Goal: Task Accomplishment & Management: Complete application form

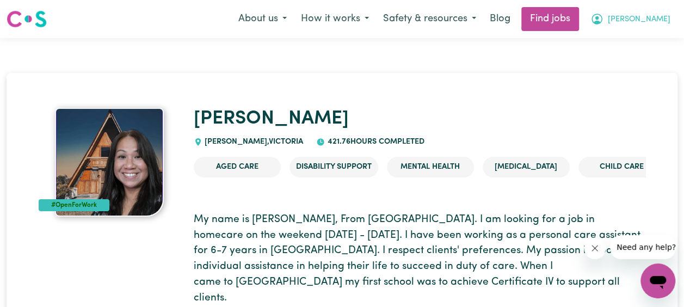
click at [649, 19] on button "[PERSON_NAME]" at bounding box center [631, 19] width 94 height 23
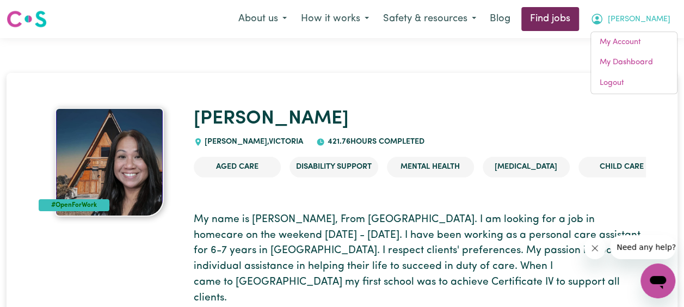
click at [579, 24] on link "Find jobs" at bounding box center [551, 19] width 58 height 24
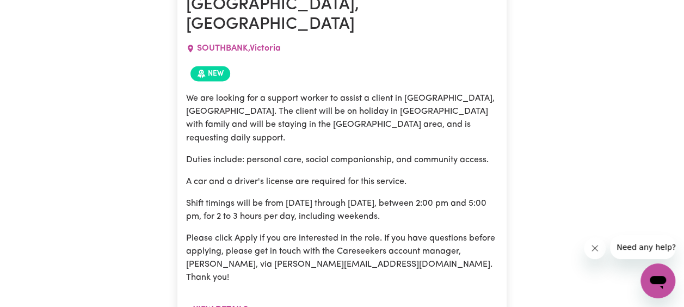
scroll to position [913, 0]
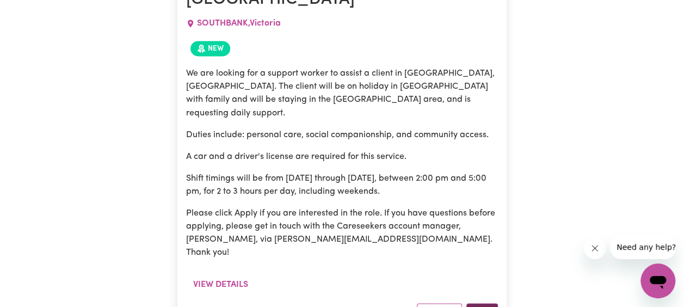
click at [483, 303] on button "Apply" at bounding box center [483, 311] width 32 height 17
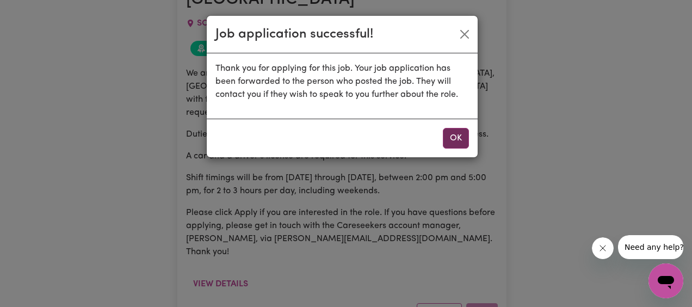
click at [462, 143] on button "OK" at bounding box center [456, 138] width 26 height 21
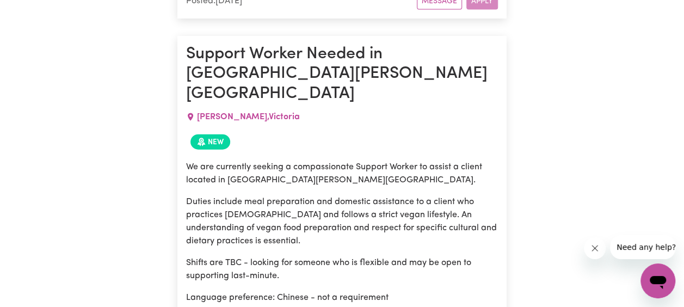
scroll to position [1240, 0]
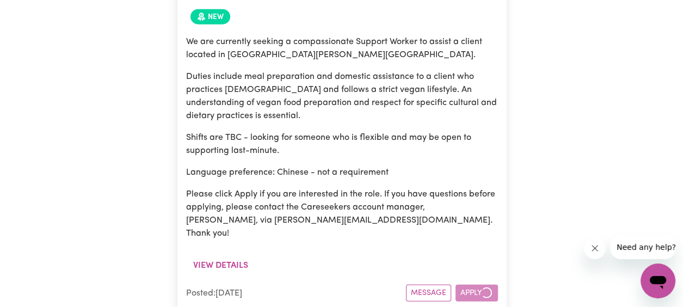
scroll to position [1457, 0]
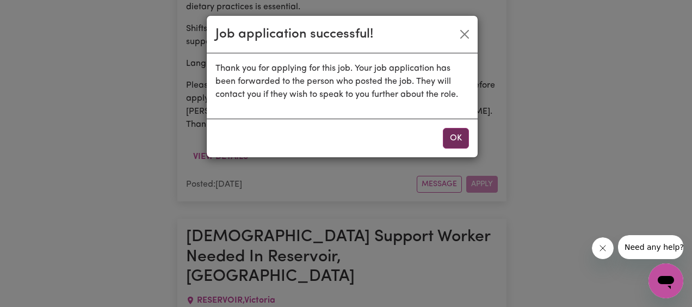
click at [453, 136] on button "OK" at bounding box center [456, 138] width 26 height 21
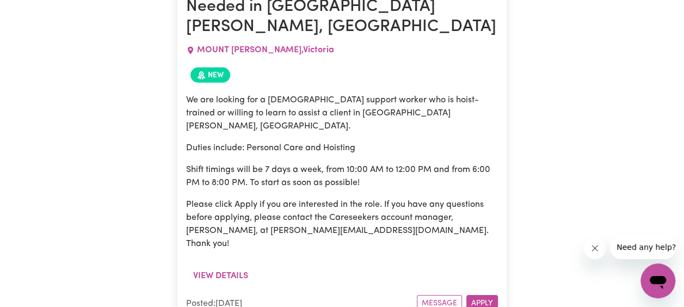
scroll to position [3581, 0]
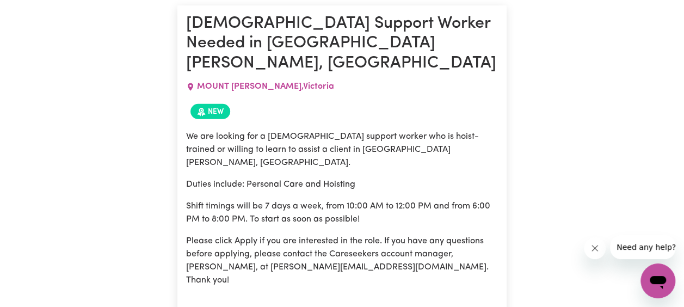
drag, startPoint x: 186, startPoint y: 29, endPoint x: 333, endPoint y: 82, distance: 156.2
drag, startPoint x: 333, startPoint y: 82, endPoint x: 265, endPoint y: 116, distance: 76.4
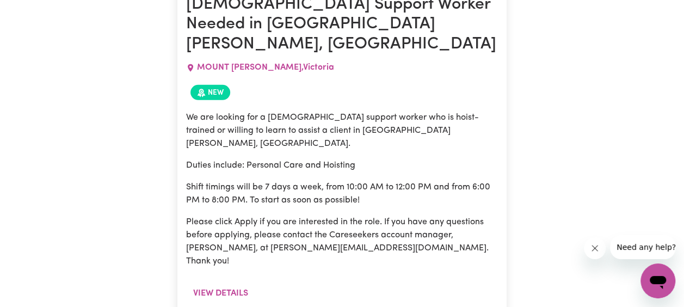
scroll to position [3526, 0]
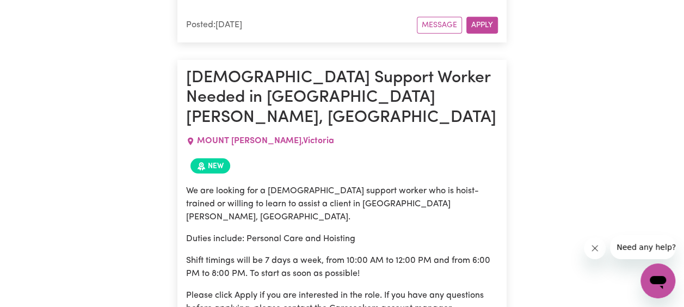
drag, startPoint x: 192, startPoint y: 87, endPoint x: 320, endPoint y: 109, distance: 129.9
copy h1 "Support worker needed to join team in [GEOGRAPHIC_DATA], [GEOGRAPHIC_DATA]"
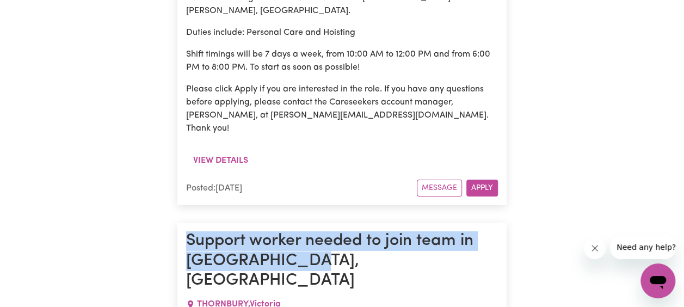
scroll to position [3798, 0]
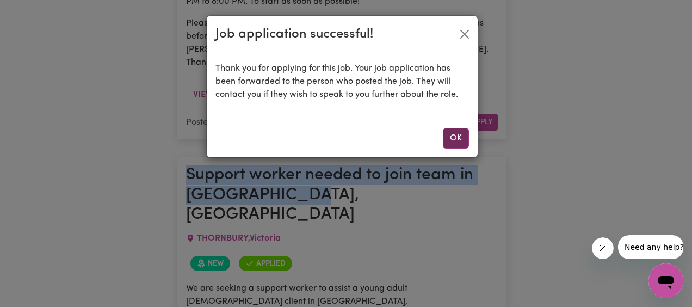
click at [456, 142] on button "OK" at bounding box center [456, 138] width 26 height 21
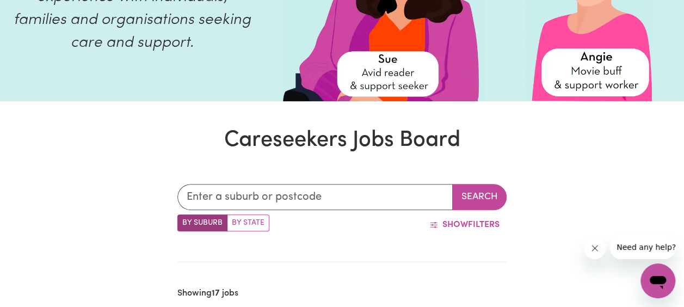
scroll to position [0, 0]
